Goal: Task Accomplishment & Management: Complete application form

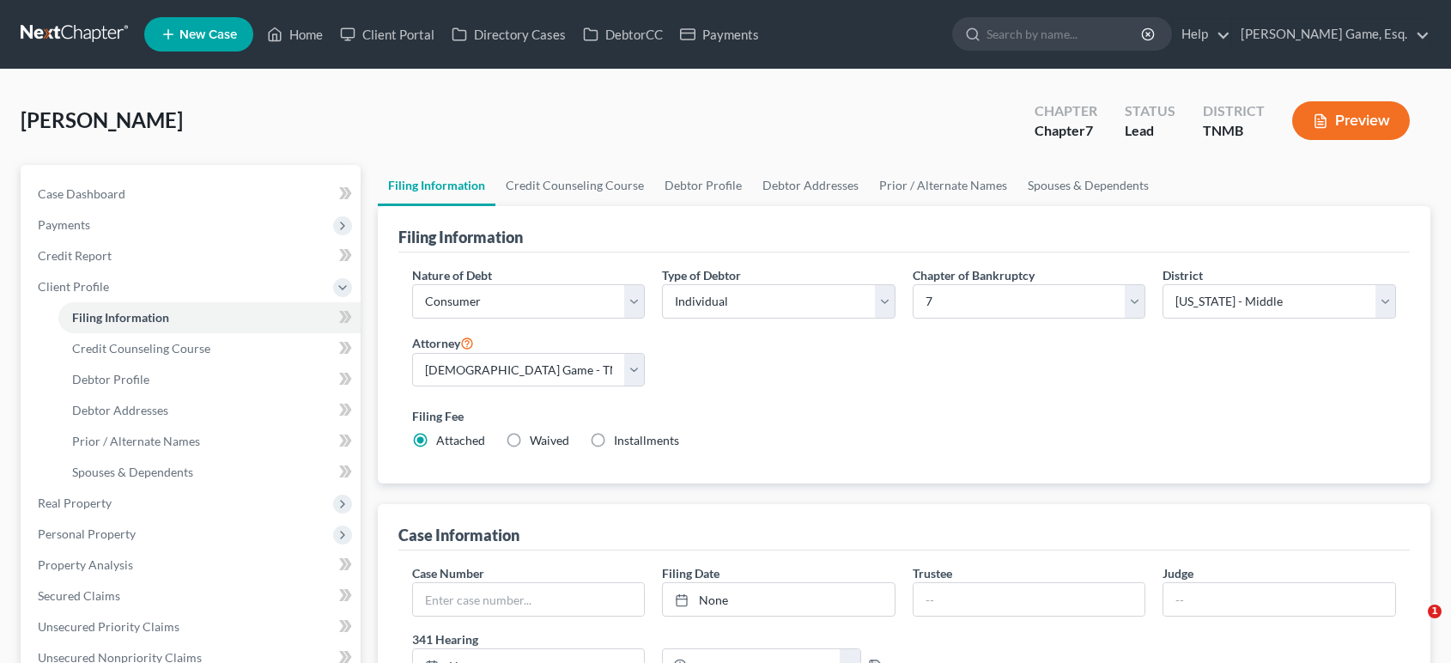
select select "1"
select select "0"
select select "75"
select select "0"
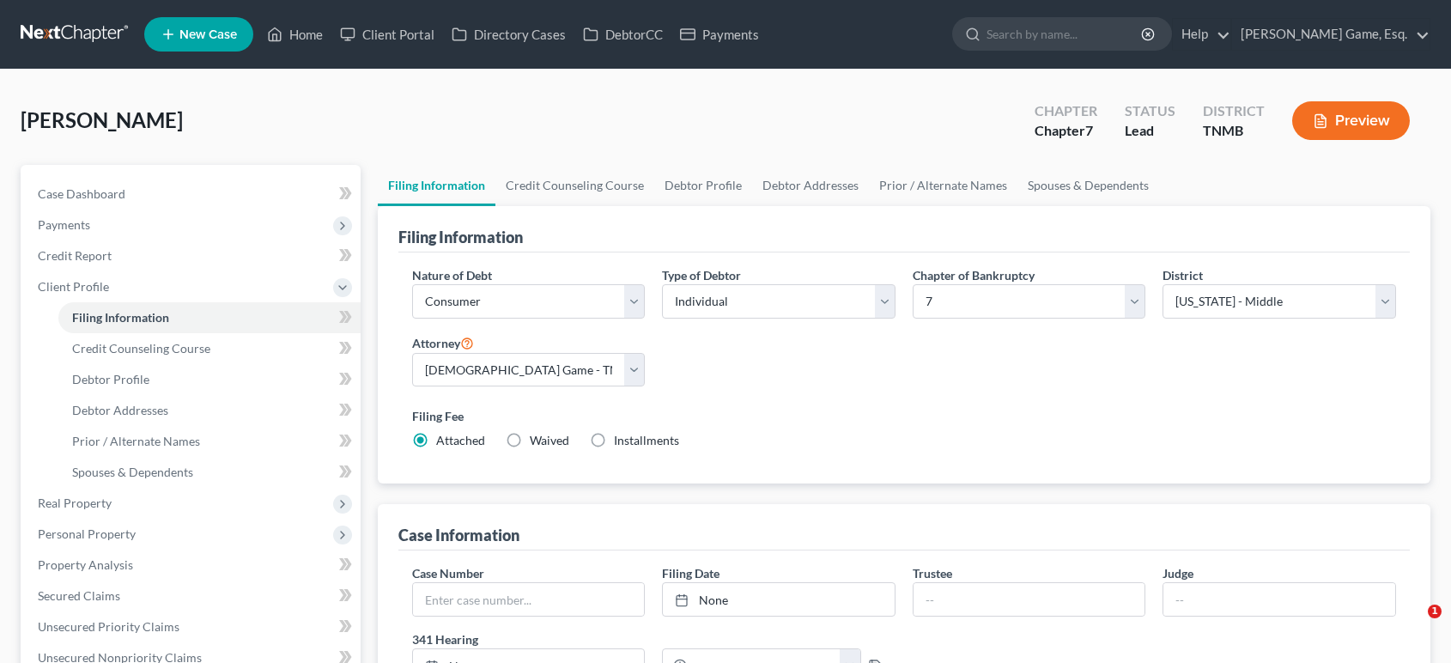
select select "44"
click at [237, 39] on span "New Case" at bounding box center [208, 34] width 58 height 13
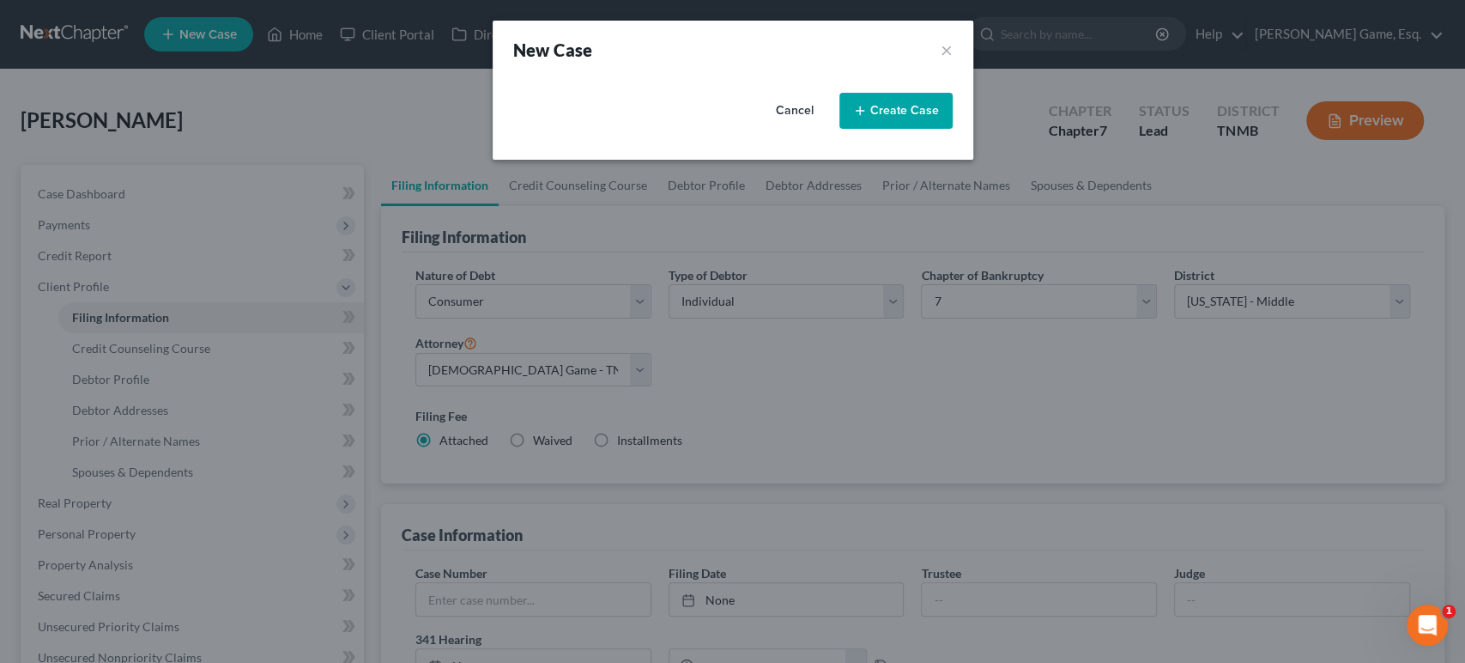
select select "75"
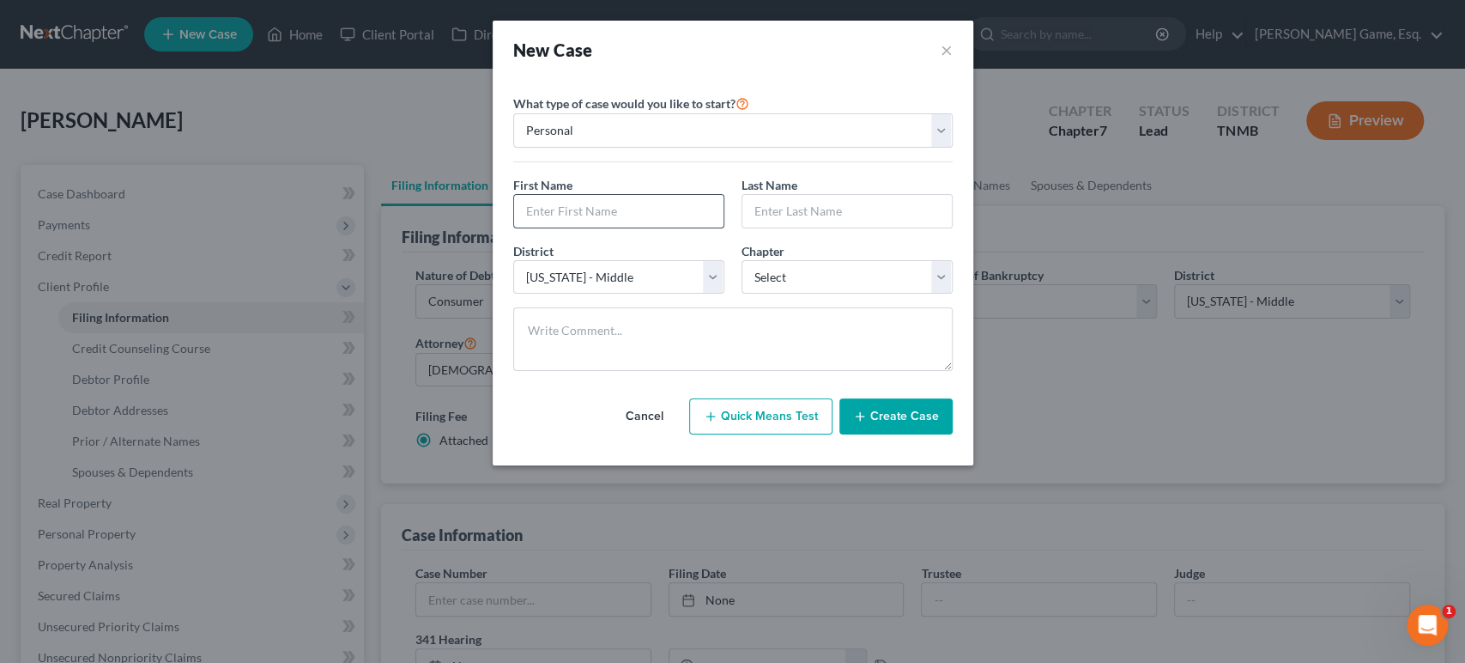
click at [597, 227] on input "text" at bounding box center [618, 211] width 209 height 33
type input "[PERSON_NAME]"
type input "Cook"
click at [783, 294] on select "Select 7 11 12 13" at bounding box center [847, 277] width 211 height 34
select select "0"
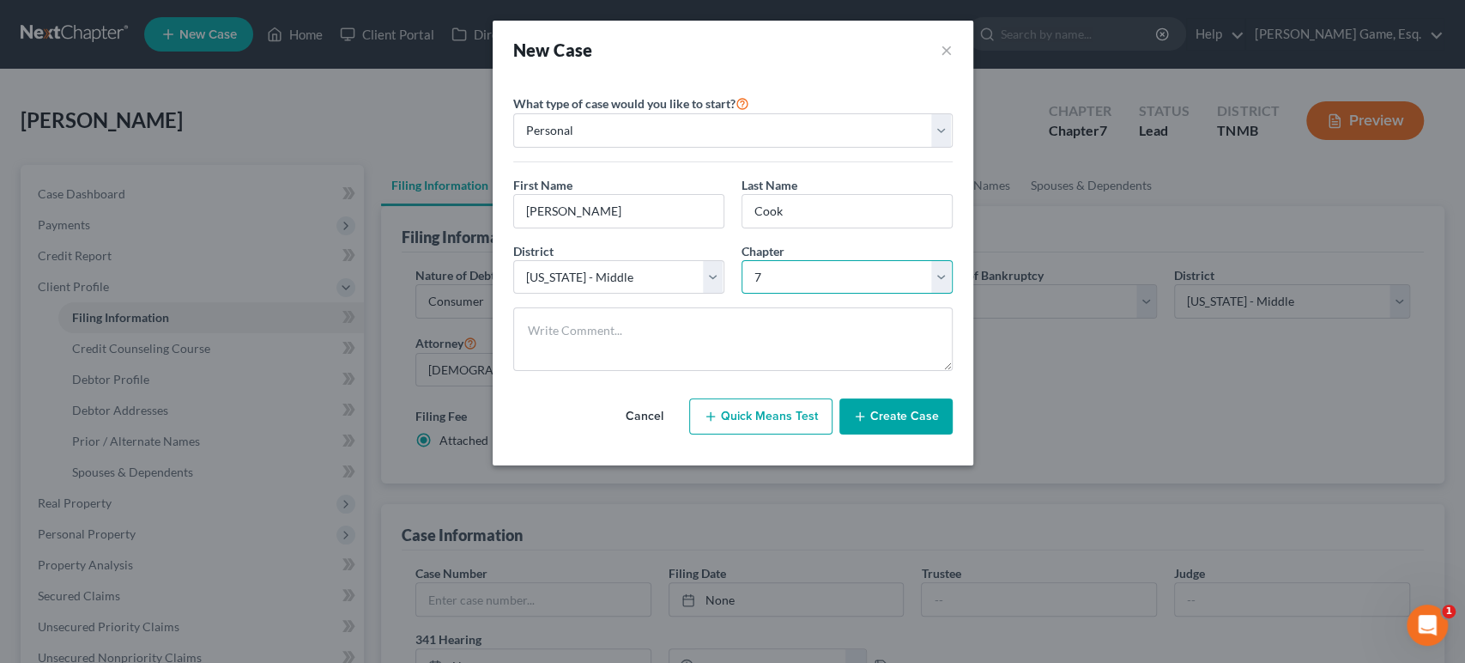
click at [742, 294] on select "Select 7 11 12 13" at bounding box center [847, 277] width 211 height 34
click at [935, 434] on button "Create Case" at bounding box center [896, 416] width 113 height 36
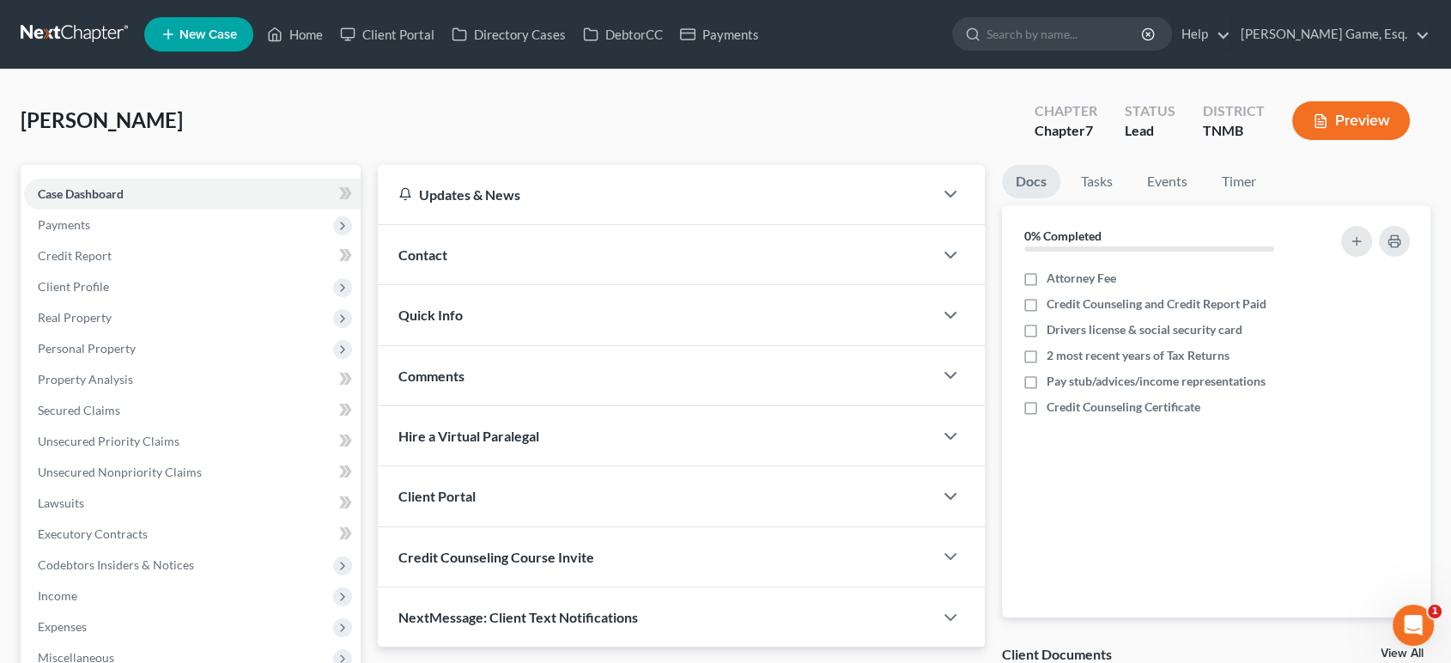
click at [496, 284] on div "Contact" at bounding box center [655, 254] width 555 height 59
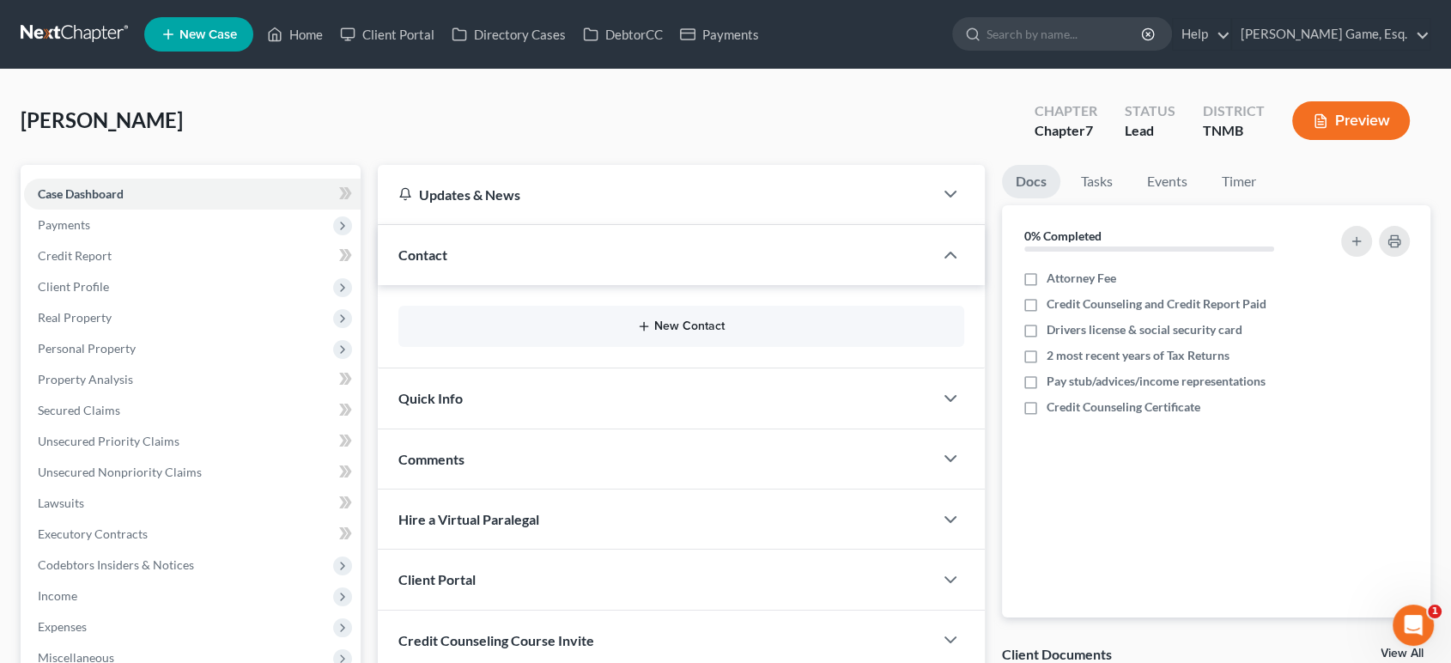
click at [657, 333] on button "New Contact" at bounding box center [681, 326] width 538 height 14
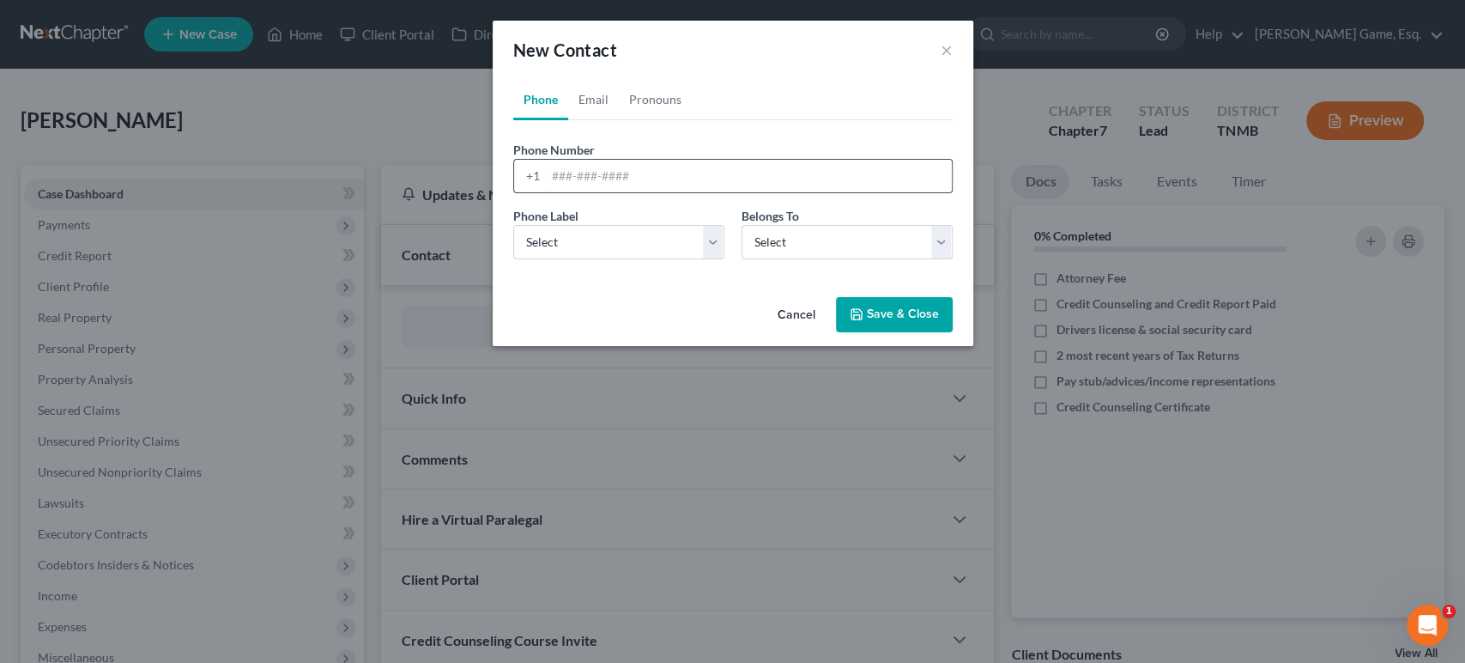
click at [585, 192] on input "tel" at bounding box center [749, 176] width 406 height 33
type input "9312578413"
click at [573, 259] on select "Select Mobile Home Work Other" at bounding box center [618, 242] width 211 height 34
select select "0"
click at [513, 259] on select "Select Mobile Home Work Other" at bounding box center [618, 242] width 211 height 34
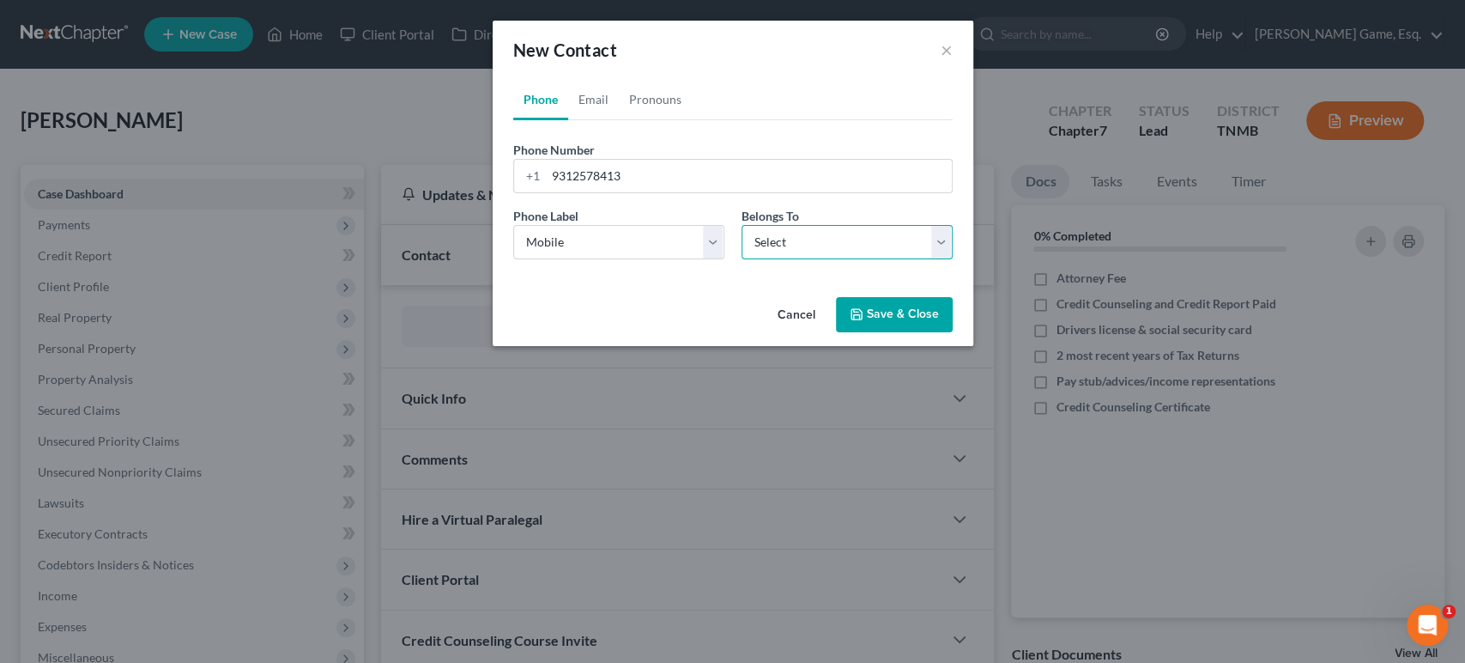
click at [801, 259] on select "Select Client Other" at bounding box center [847, 242] width 211 height 34
select select "0"
click at [742, 259] on select "Select Client Other" at bounding box center [847, 242] width 211 height 34
select select "0"
click at [573, 120] on link "Email" at bounding box center [593, 99] width 51 height 41
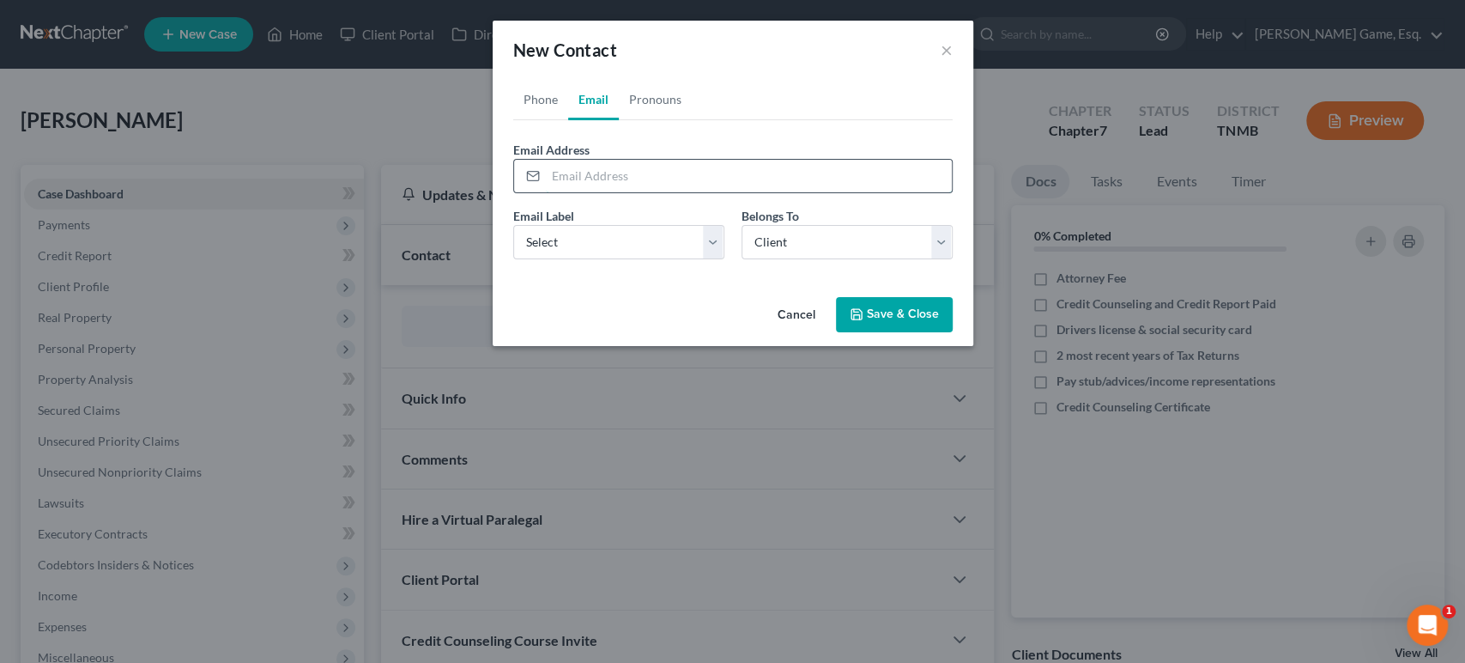
click at [576, 192] on input "email" at bounding box center [749, 176] width 406 height 33
paste input "[EMAIL_ADDRESS][DOMAIN_NAME]"
type input "[EMAIL_ADDRESS][DOMAIN_NAME]"
drag, startPoint x: 591, startPoint y: 297, endPoint x: 584, endPoint y: 320, distance: 24.4
click at [591, 259] on select "Select Home Work Other" at bounding box center [618, 242] width 211 height 34
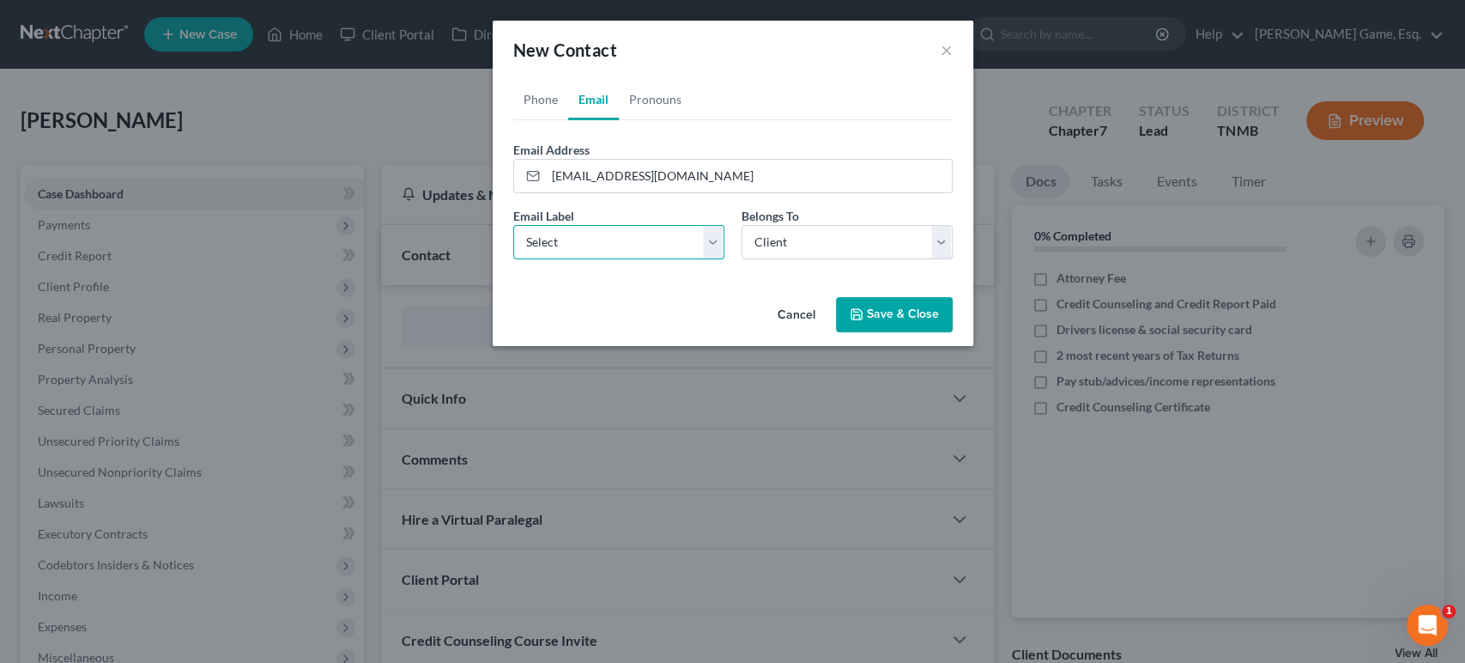
select select "0"
click at [513, 259] on select "Select Home Work Other" at bounding box center [618, 242] width 211 height 34
click at [856, 259] on select "Select Client Other" at bounding box center [847, 242] width 211 height 34
click at [921, 333] on button "Save & Close" at bounding box center [894, 315] width 117 height 36
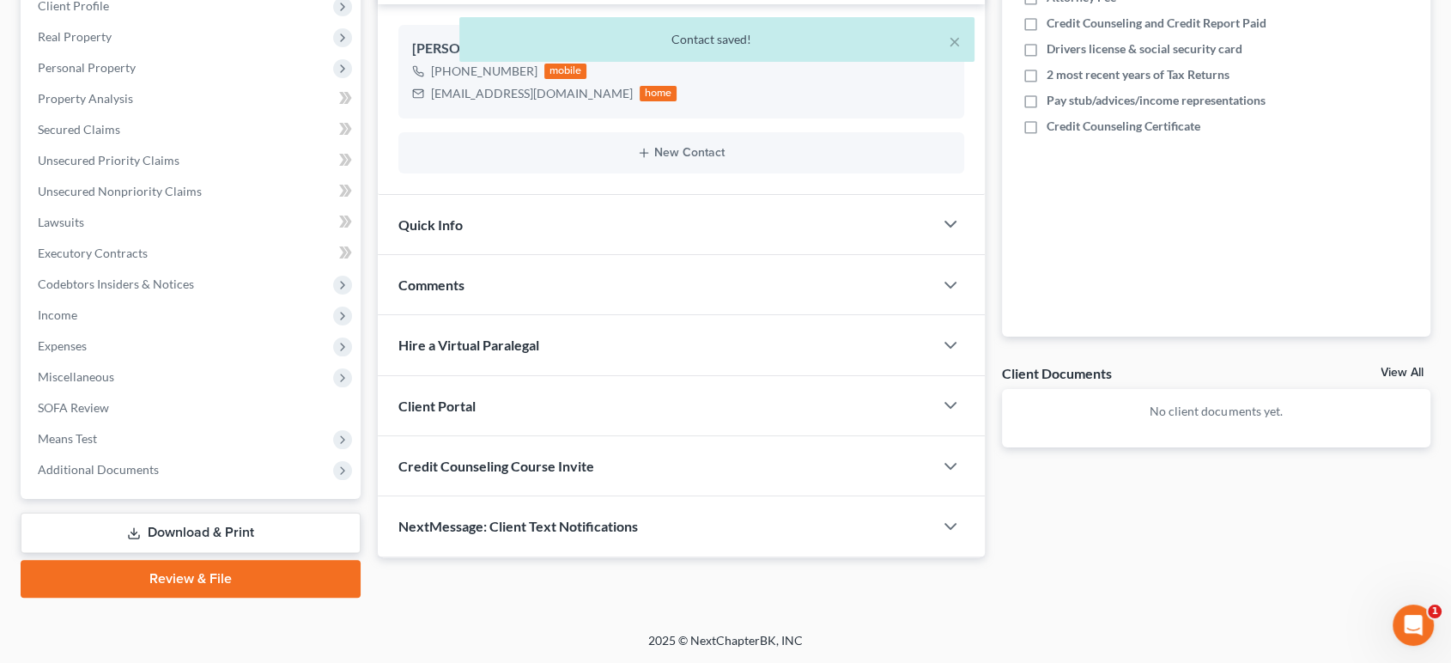
scroll to position [511, 0]
click at [654, 376] on div "Client Portal" at bounding box center [655, 405] width 555 height 59
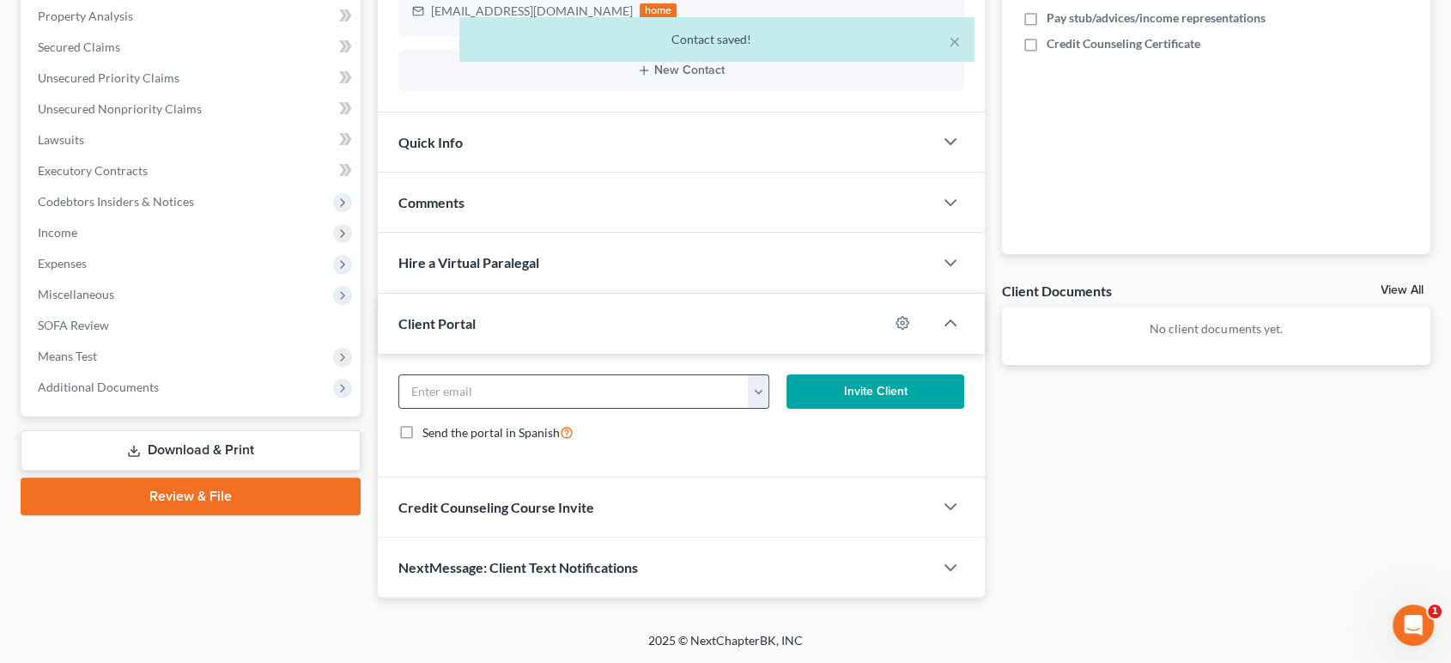
click at [761, 408] on button "button" at bounding box center [758, 391] width 21 height 33
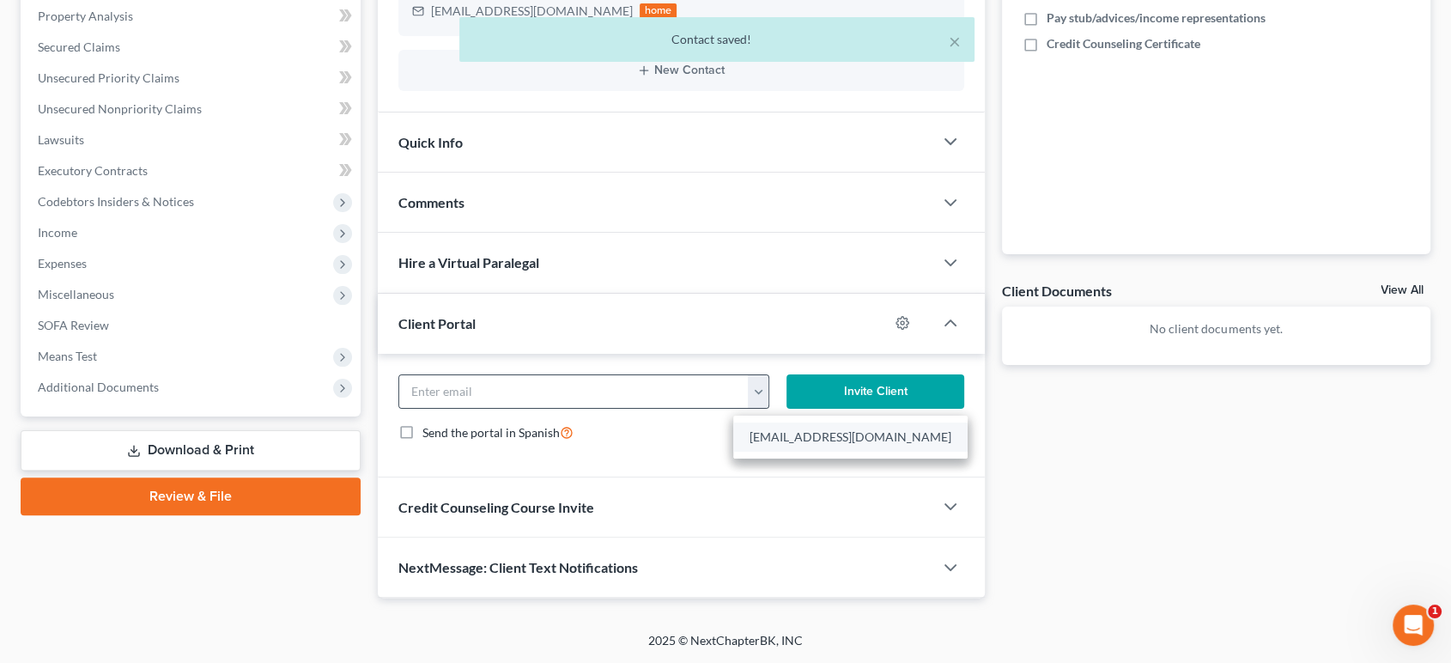
click at [784, 452] on link "[EMAIL_ADDRESS][DOMAIN_NAME]" at bounding box center [850, 436] width 234 height 29
type input "[EMAIL_ADDRESS][DOMAIN_NAME]"
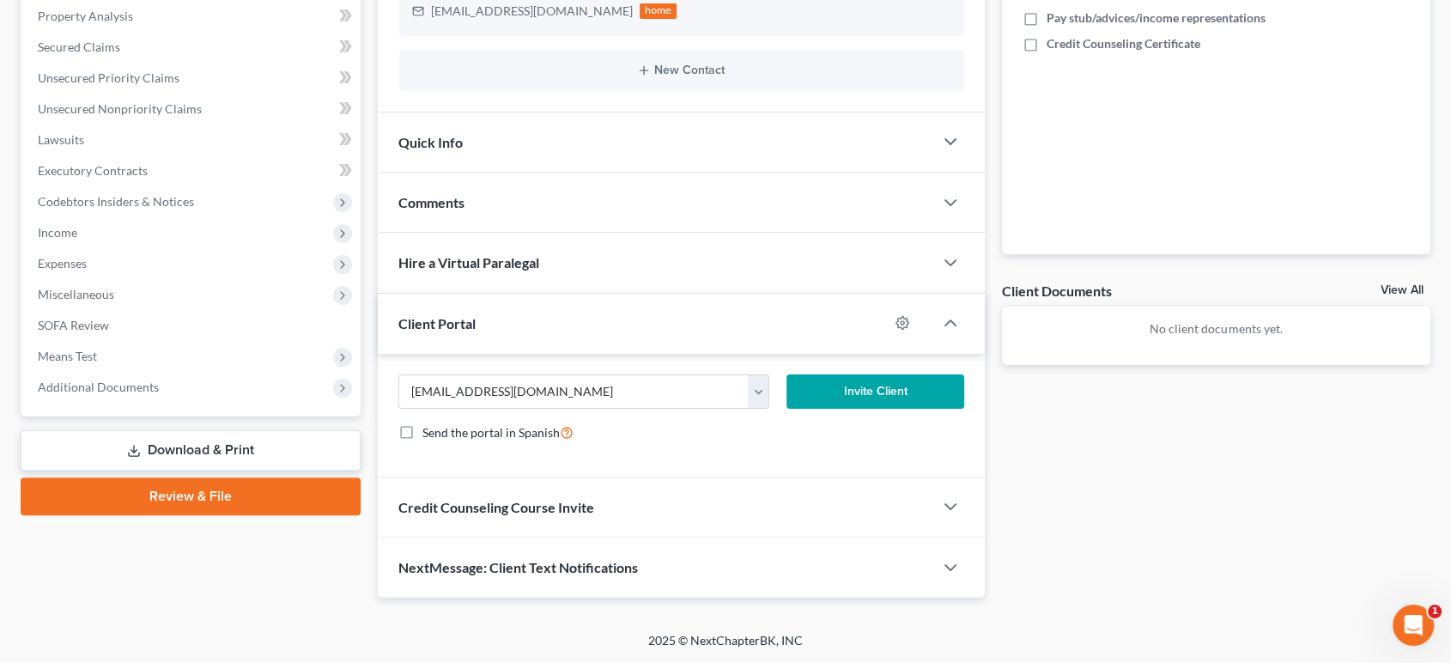
click at [882, 409] on button "Invite Client" at bounding box center [874, 391] width 177 height 34
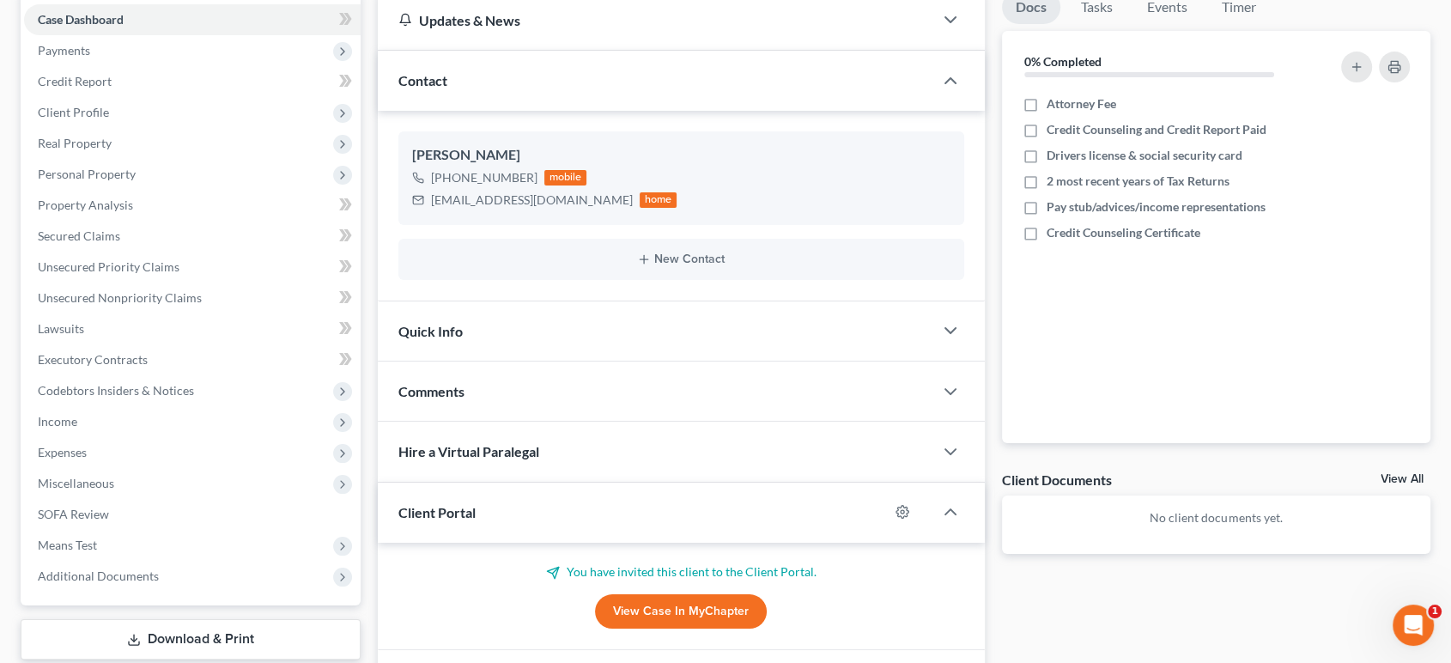
scroll to position [0, 0]
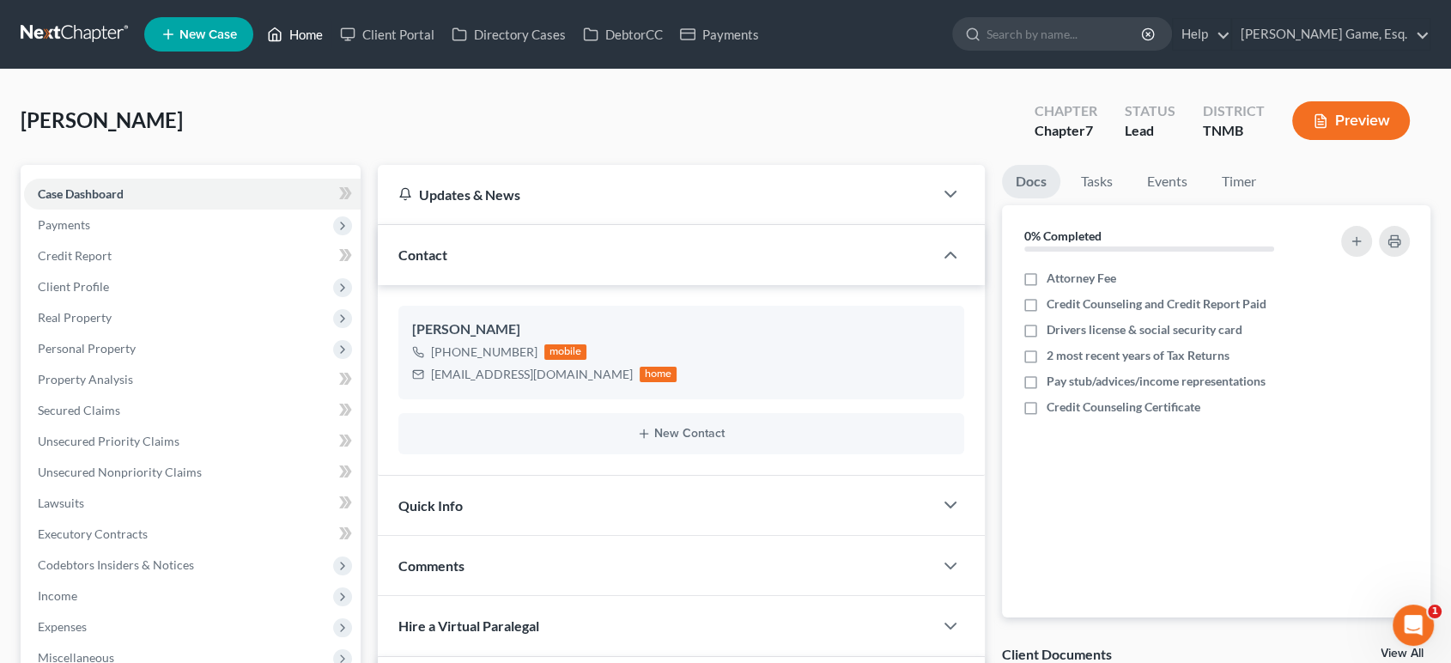
drag, startPoint x: 362, startPoint y: 37, endPoint x: 762, endPoint y: 187, distance: 427.3
click at [331, 37] on link "Home" at bounding box center [294, 34] width 73 height 31
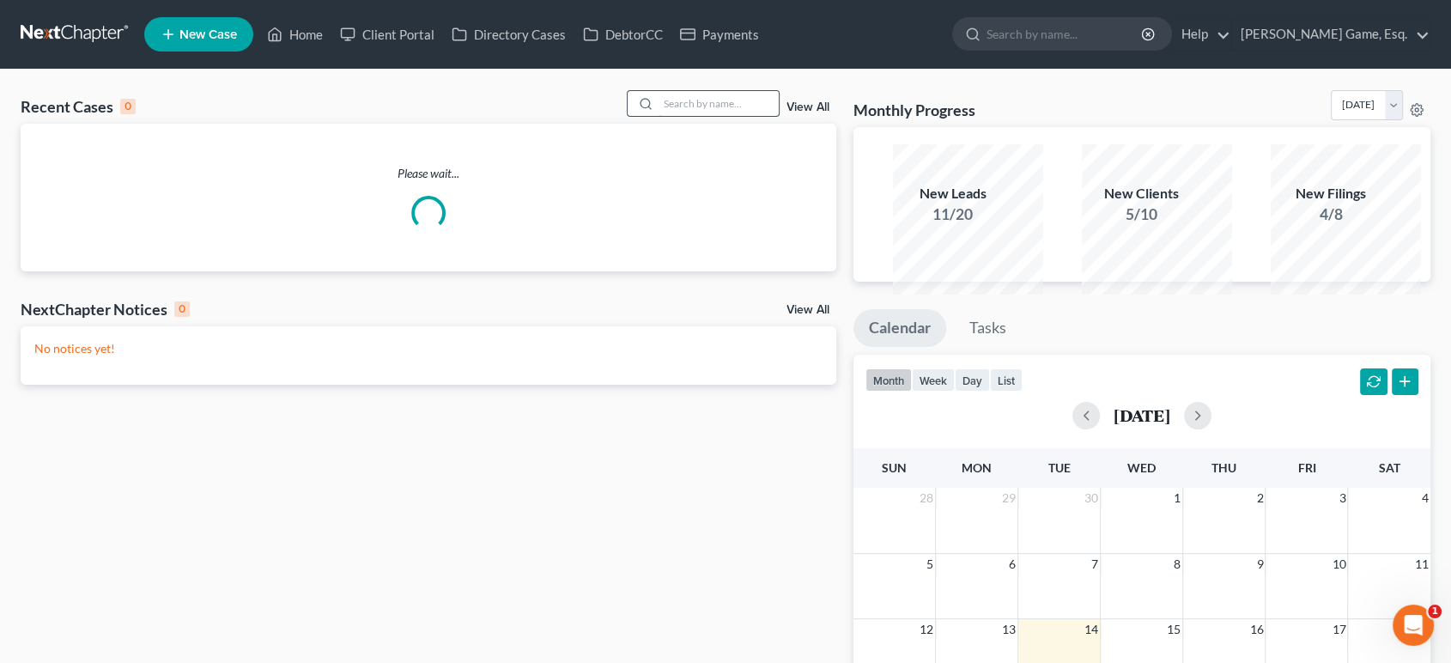
click at [735, 116] on input "search" at bounding box center [718, 103] width 120 height 25
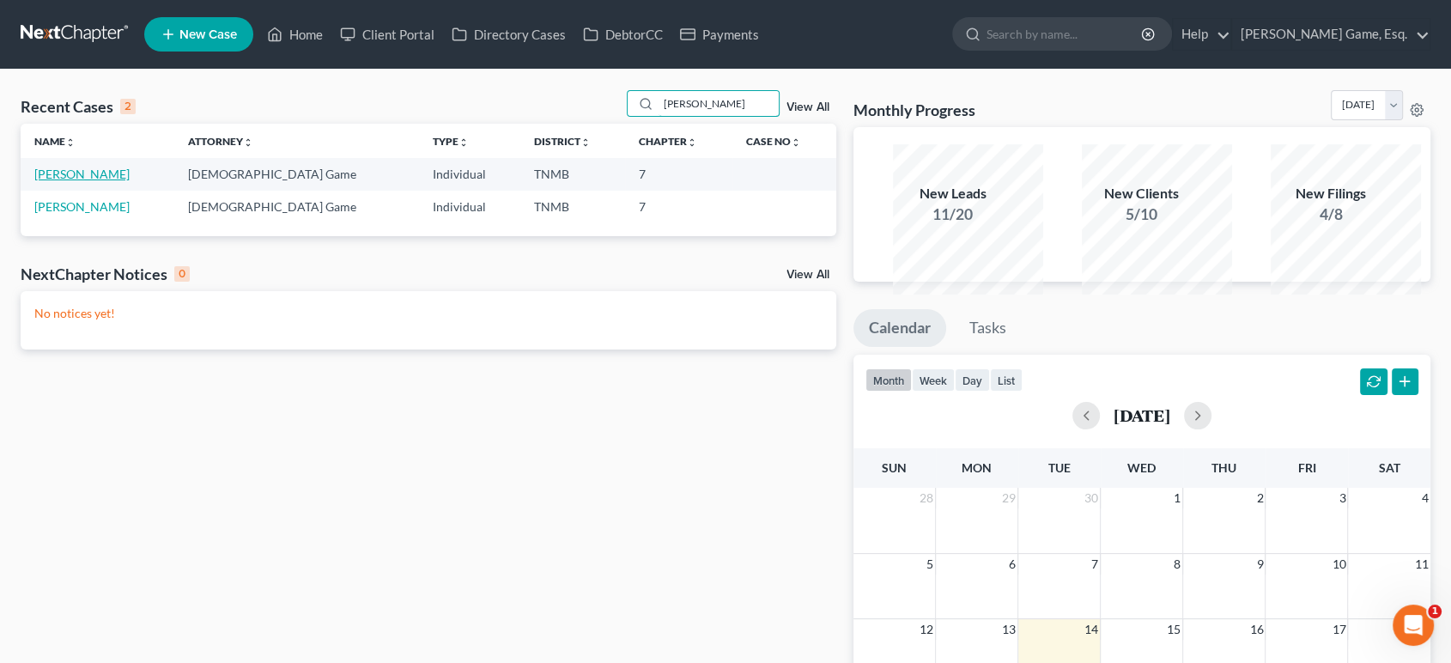
type input "[PERSON_NAME]"
click at [89, 181] on link "[PERSON_NAME]" at bounding box center [81, 174] width 95 height 15
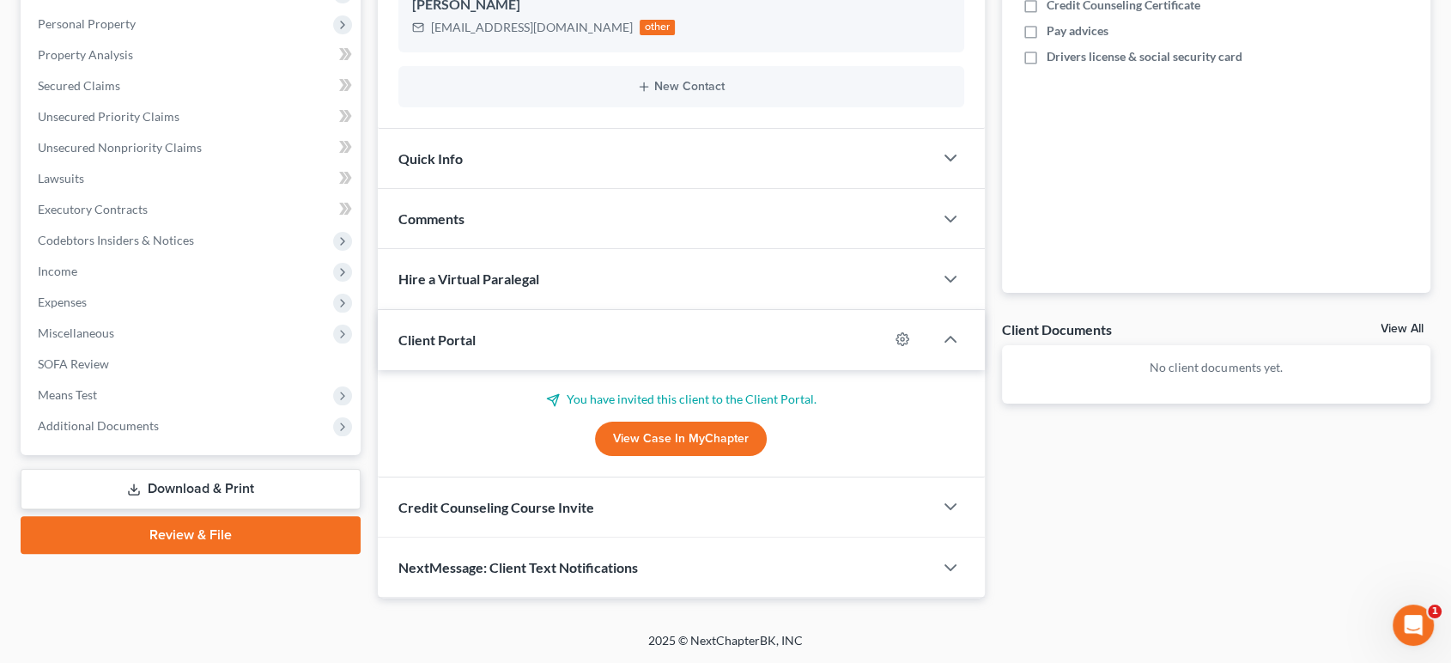
scroll to position [370, 0]
click at [146, 433] on span "Additional Documents" at bounding box center [98, 425] width 121 height 15
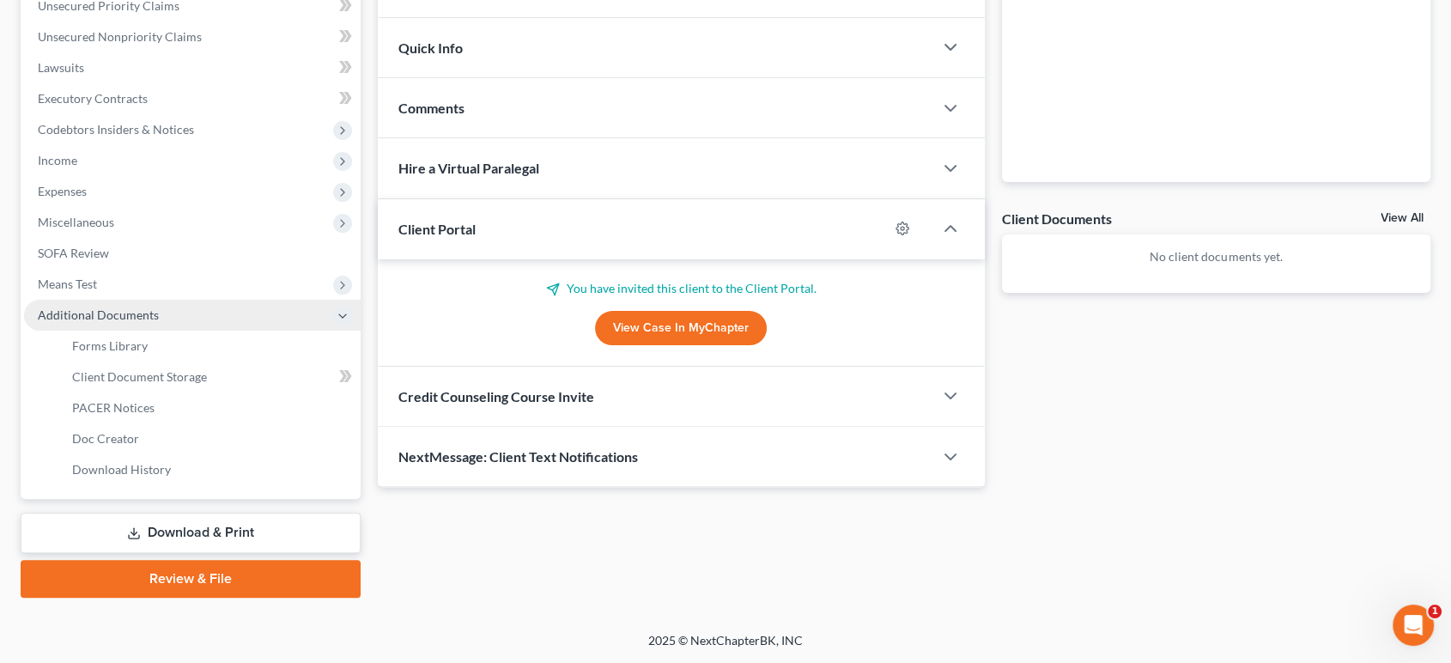
scroll to position [609, 0]
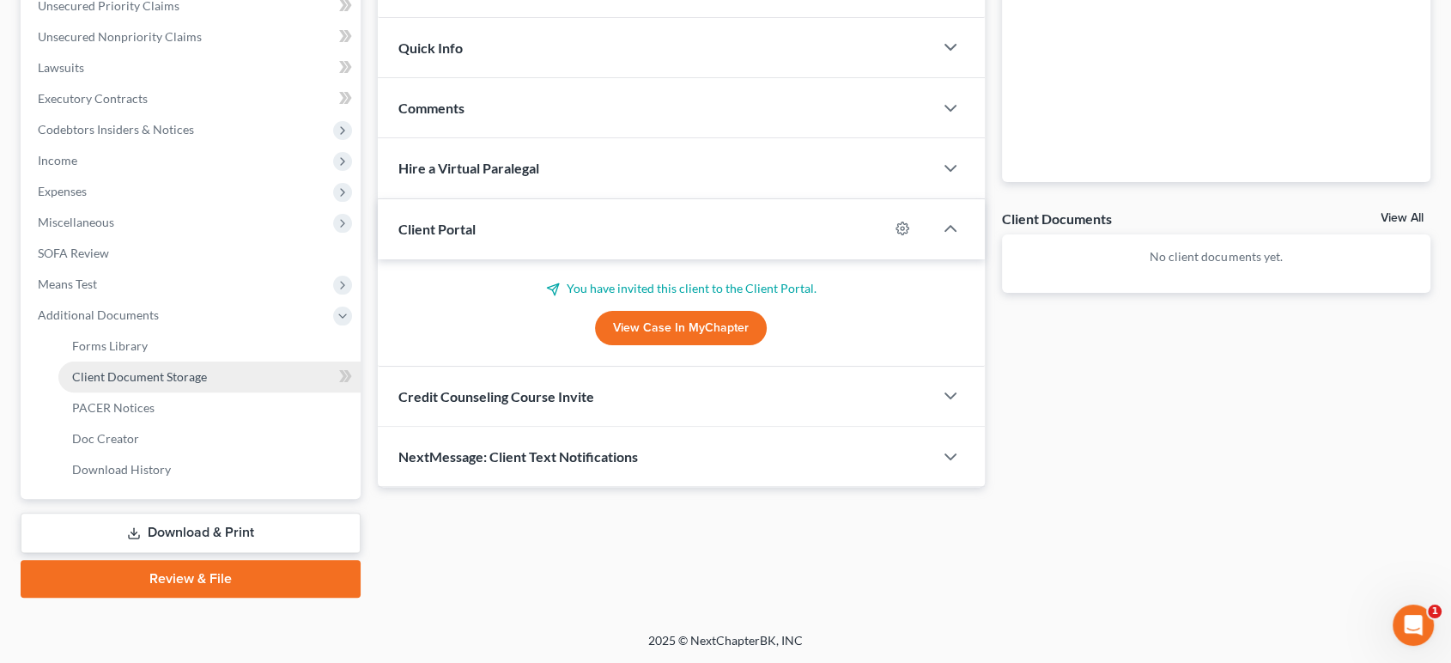
click at [207, 384] on span "Client Document Storage" at bounding box center [139, 376] width 135 height 15
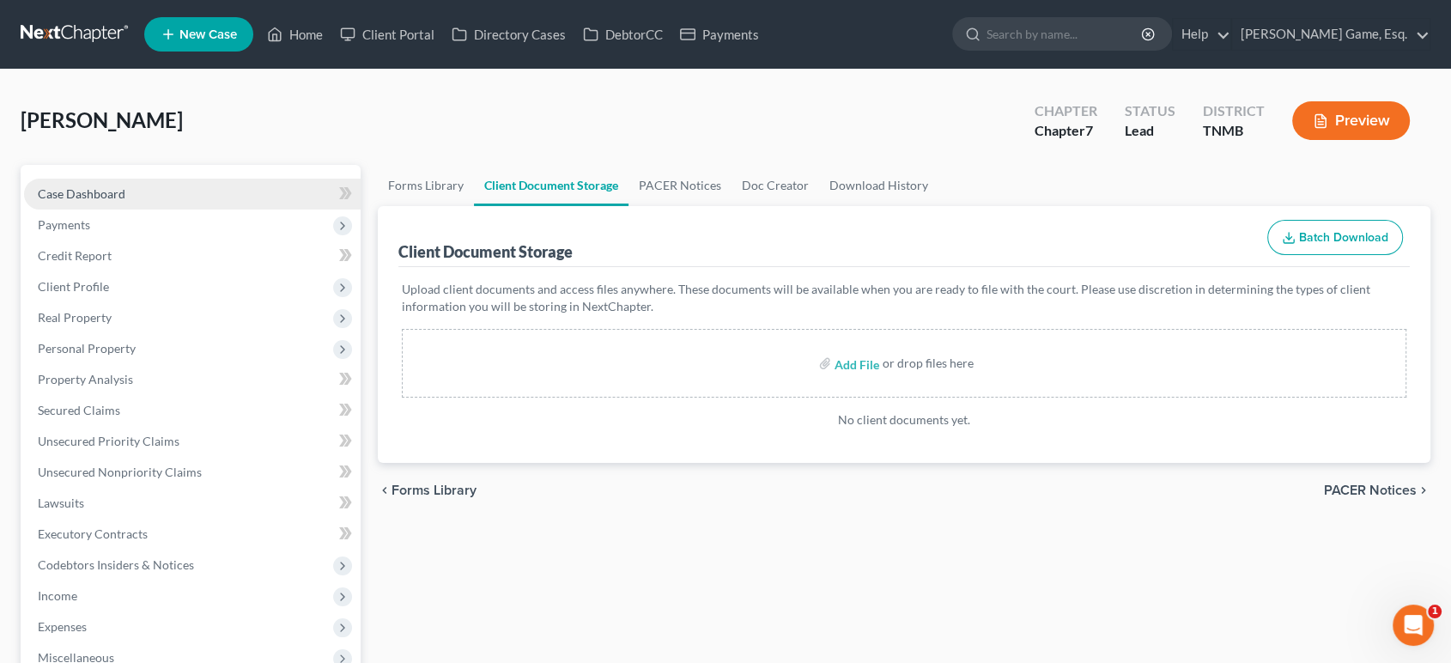
click at [165, 209] on link "Case Dashboard" at bounding box center [192, 194] width 337 height 31
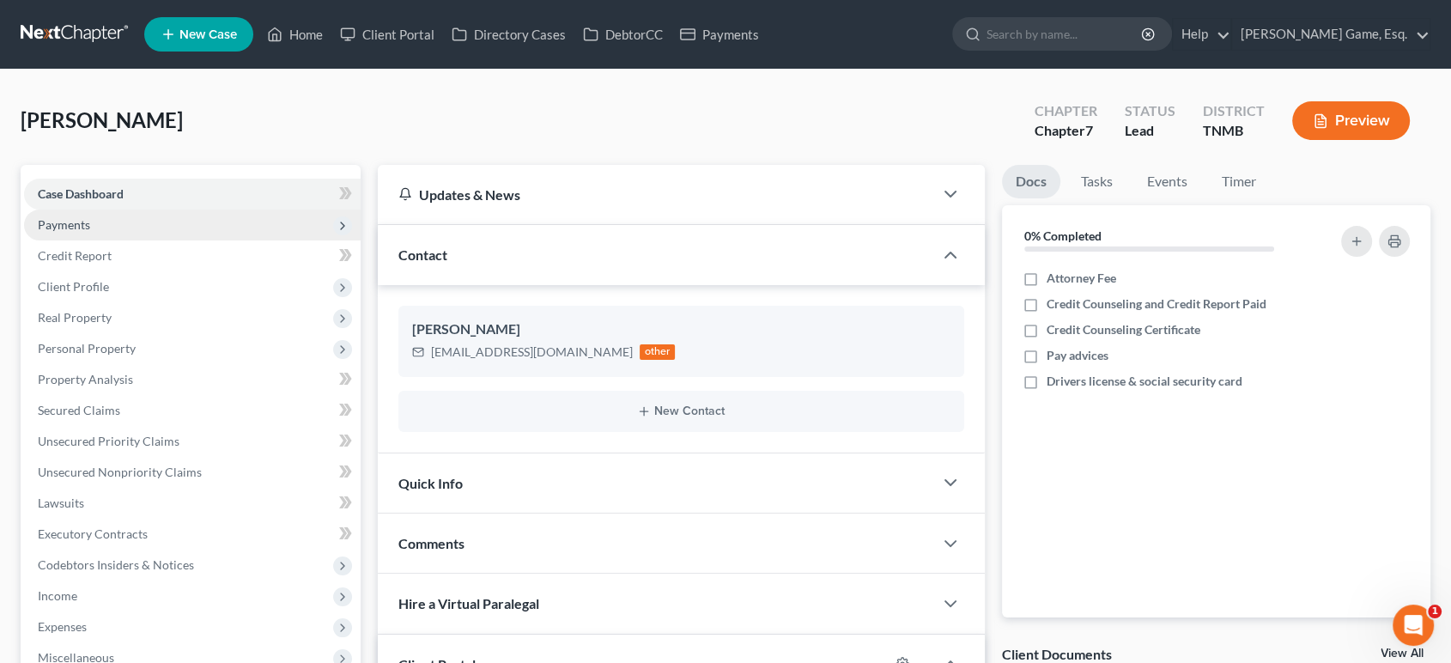
scroll to position [457, 0]
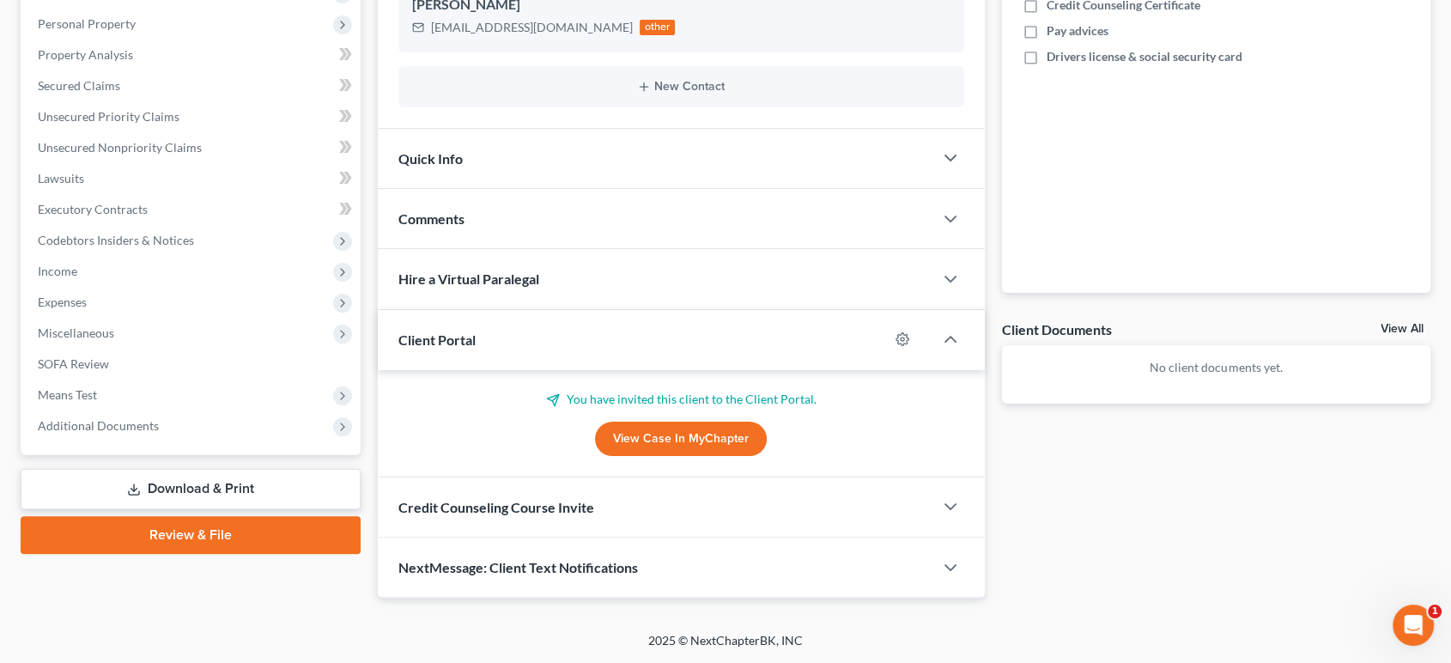
click at [659, 456] on link "View Case in MyChapter" at bounding box center [681, 438] width 172 height 34
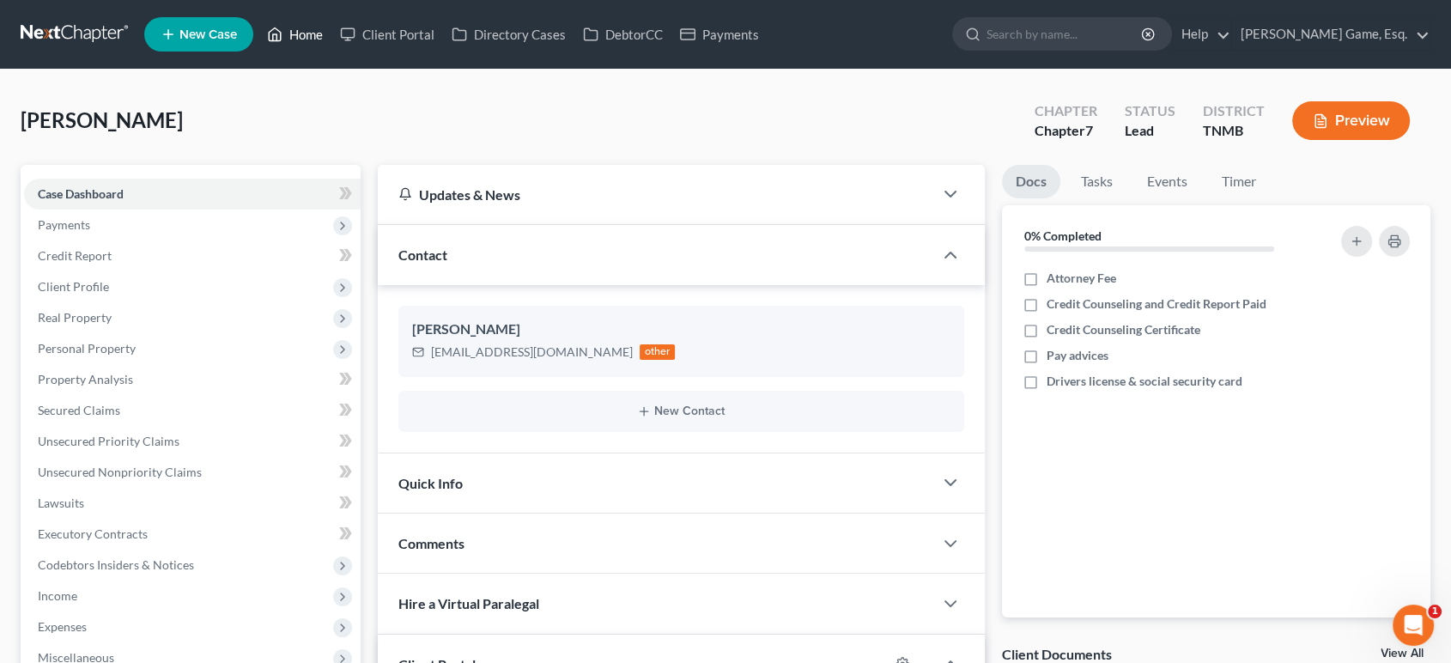
click at [331, 35] on link "Home" at bounding box center [294, 34] width 73 height 31
